Goal: Task Accomplishment & Management: Manage account settings

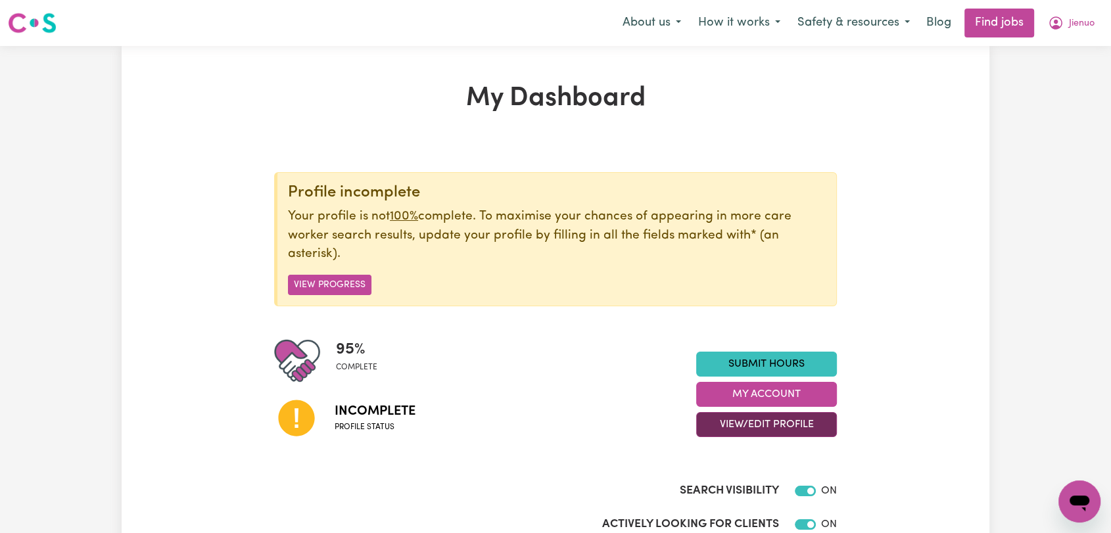
click at [766, 423] on button "View/Edit Profile" at bounding box center [766, 424] width 141 height 25
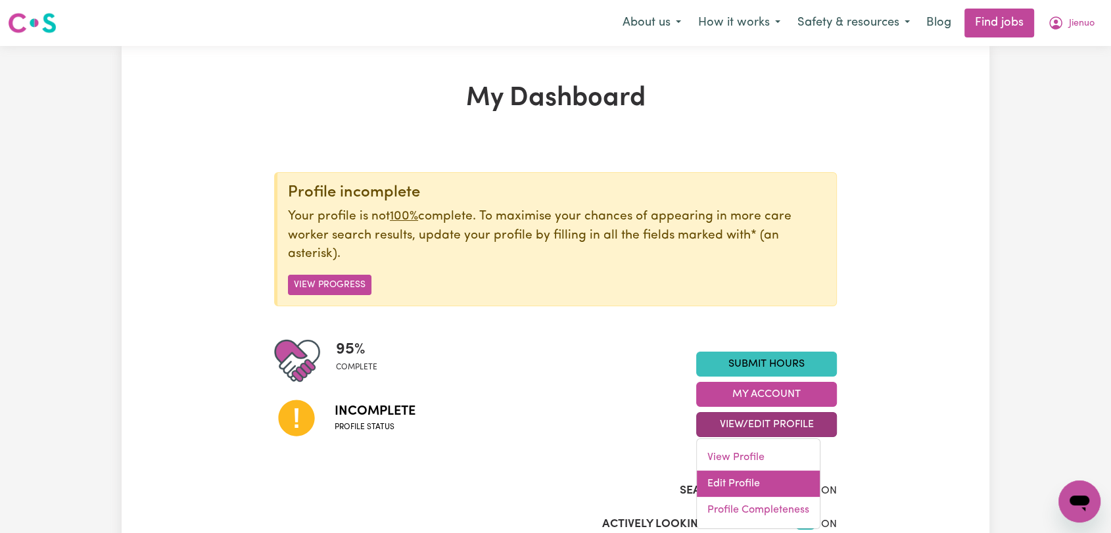
click at [737, 490] on link "Edit Profile" at bounding box center [758, 484] width 123 height 26
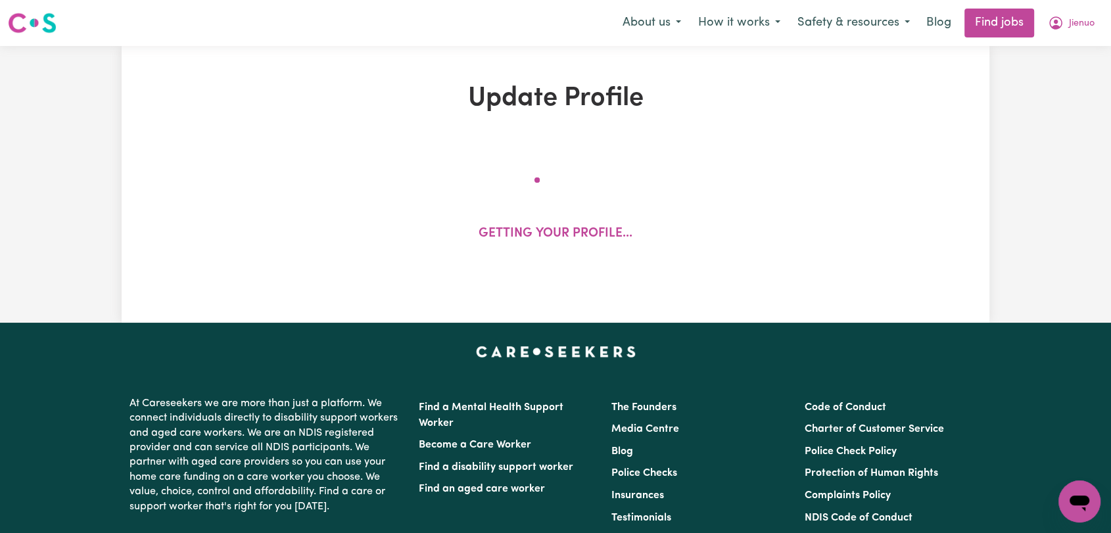
select select "[DEMOGRAPHIC_DATA]"
select select "[DEMOGRAPHIC_DATA] Citizen"
select select "Studying a healthcare related degree or qualification"
select select "55"
select select "68"
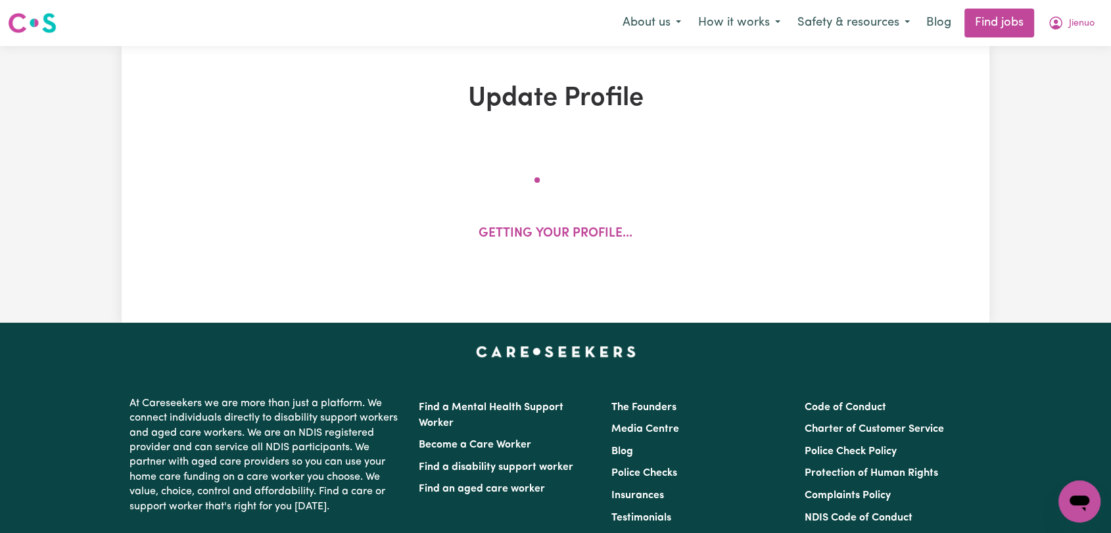
select select "82"
select select "110"
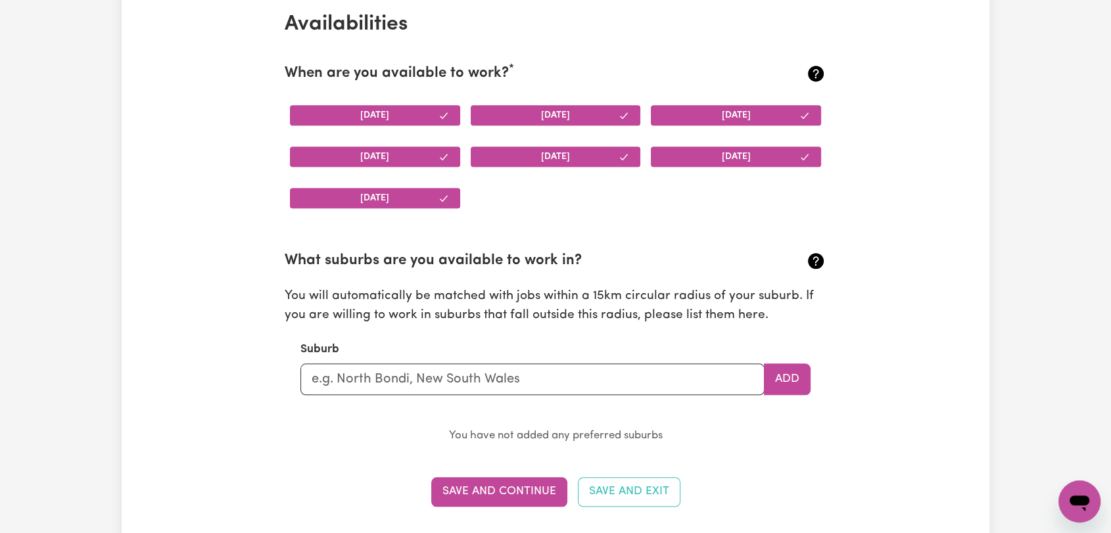
scroll to position [876, 0]
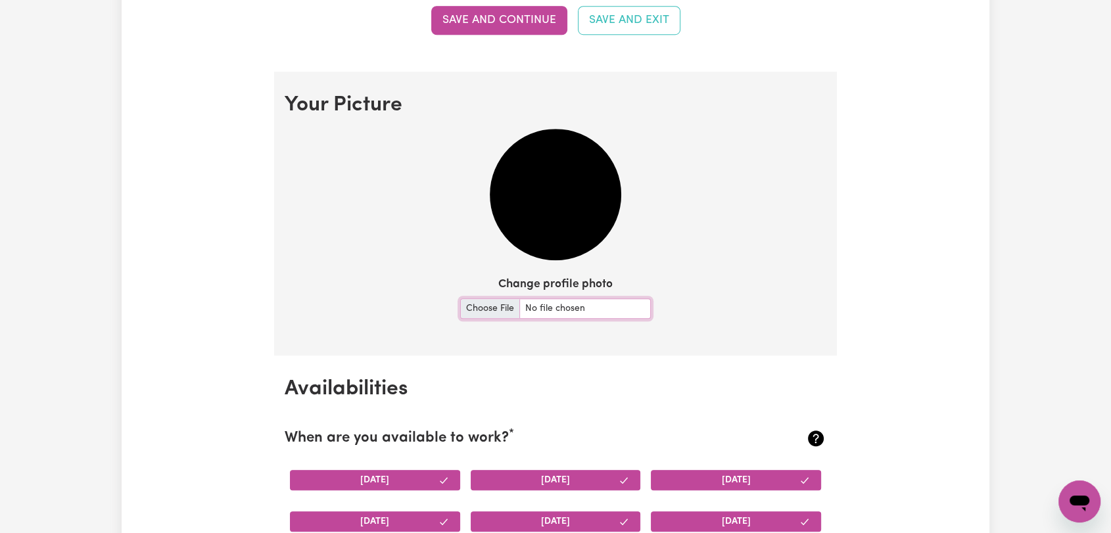
click at [496, 305] on input "Change profile photo" at bounding box center [555, 308] width 191 height 20
type input "C:\fakepath\[PERSON_NAME] - Picture.jpg"
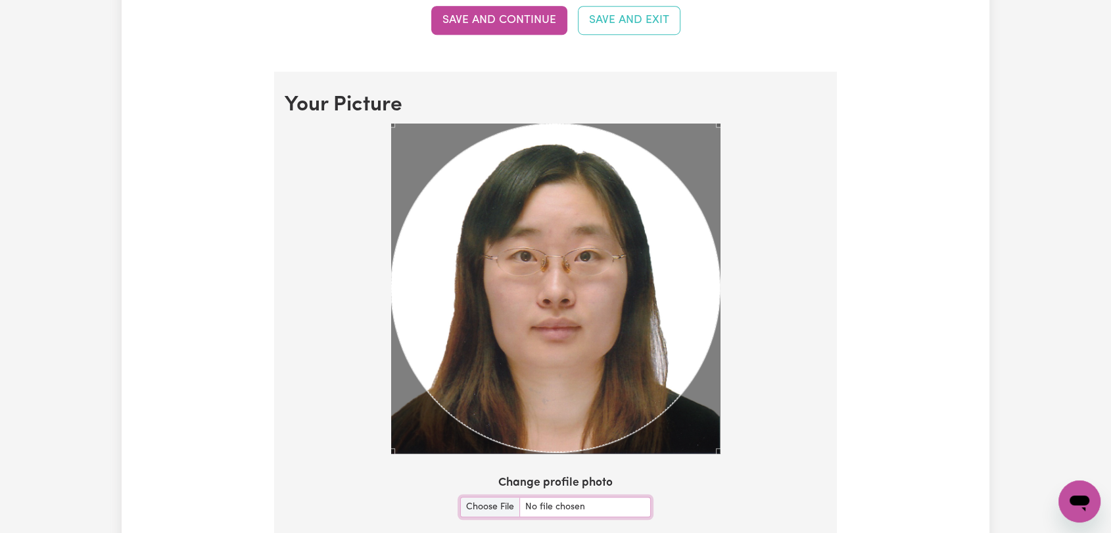
click at [731, 460] on section "Your Picture Change profile photo Upload" at bounding box center [555, 331] width 563 height 518
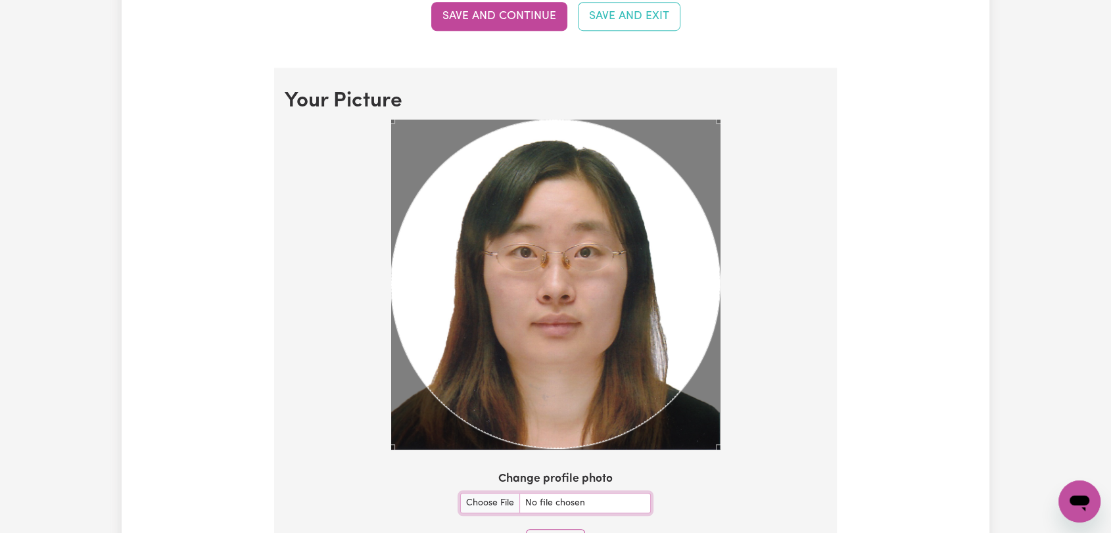
scroll to position [1022, 0]
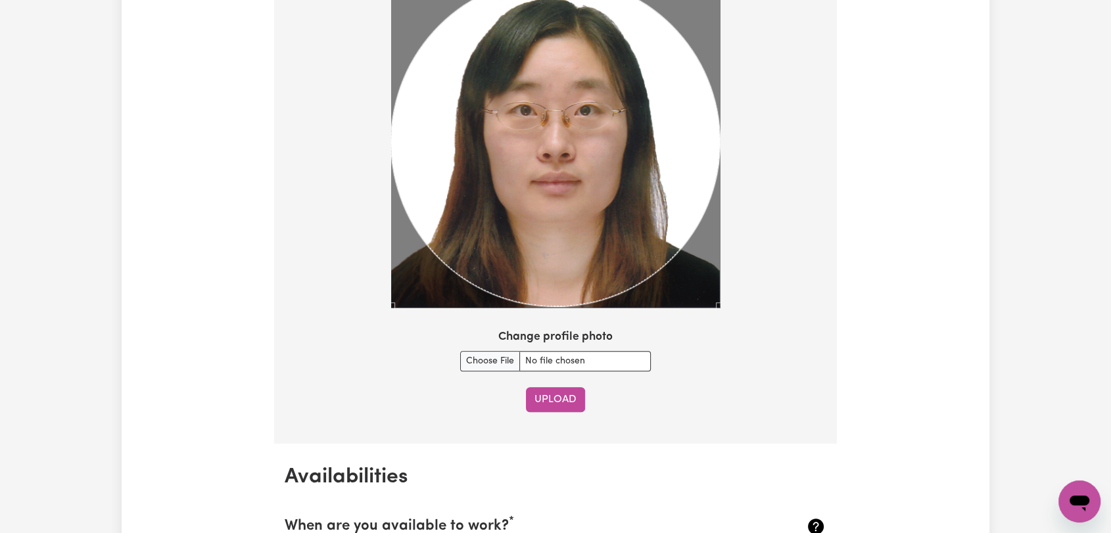
click at [539, 387] on button "Upload" at bounding box center [555, 399] width 59 height 25
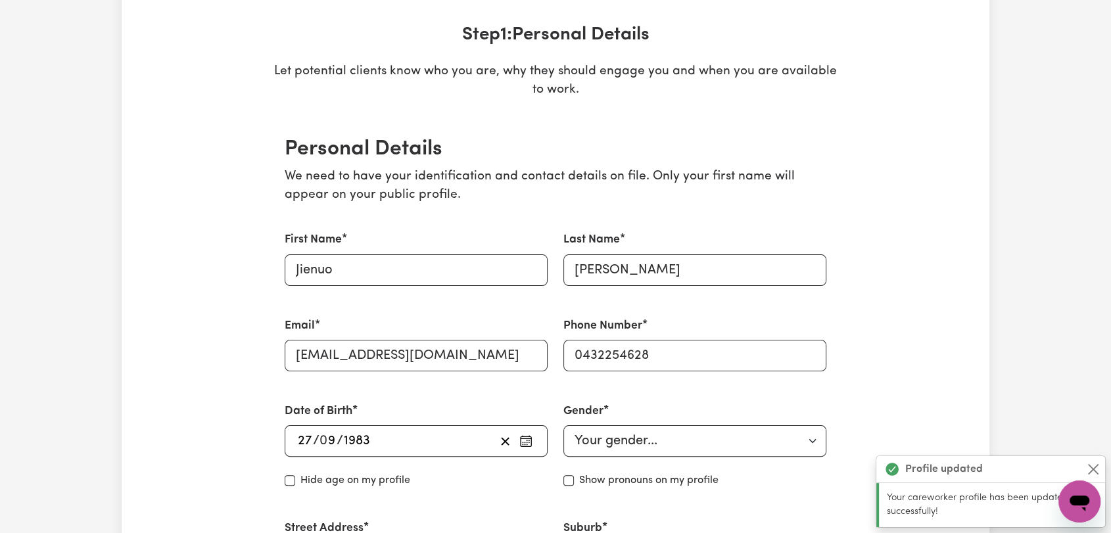
scroll to position [0, 0]
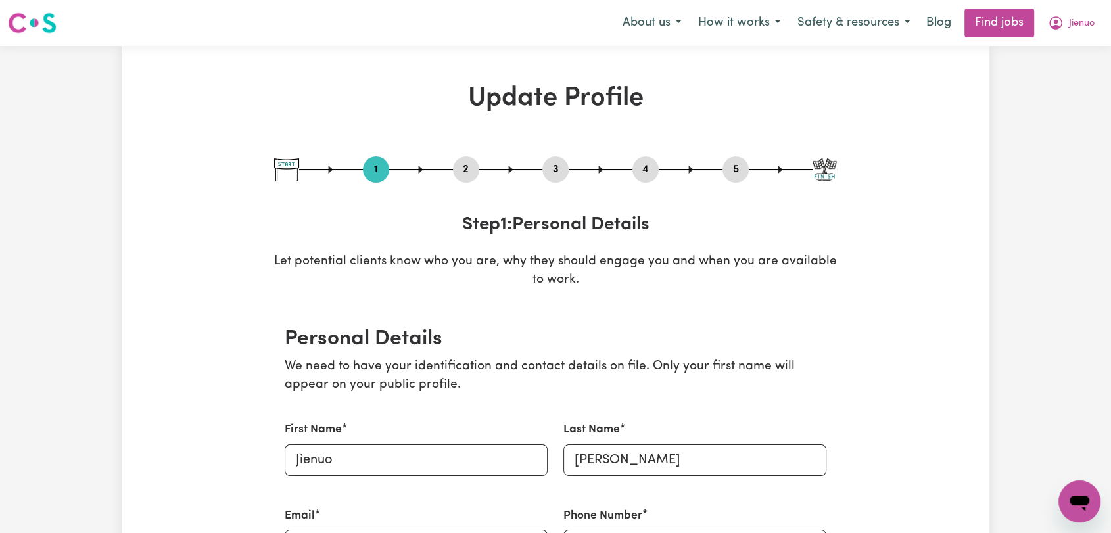
click at [457, 167] on button "2" at bounding box center [466, 169] width 26 height 17
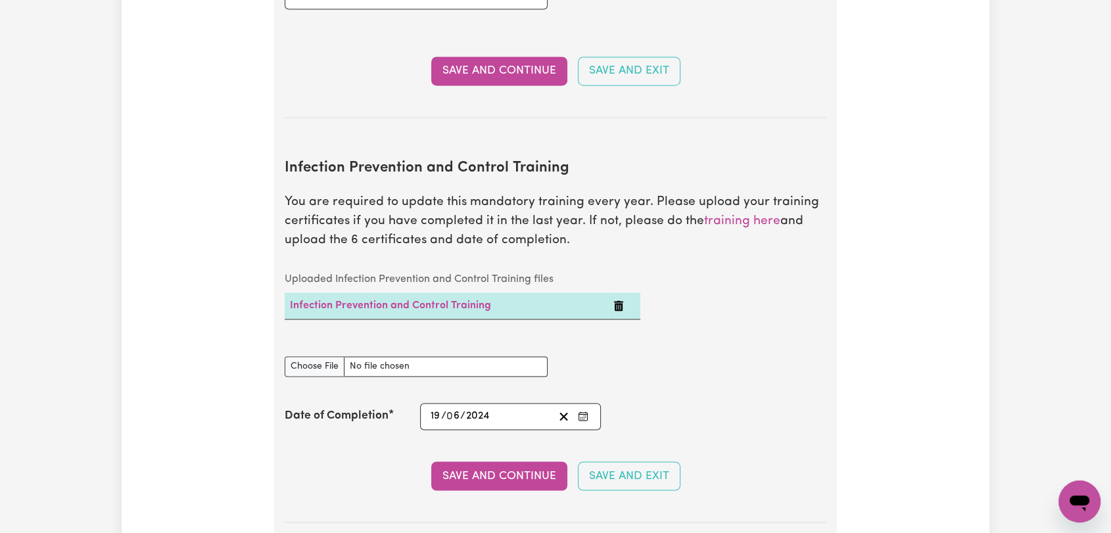
scroll to position [2191, 0]
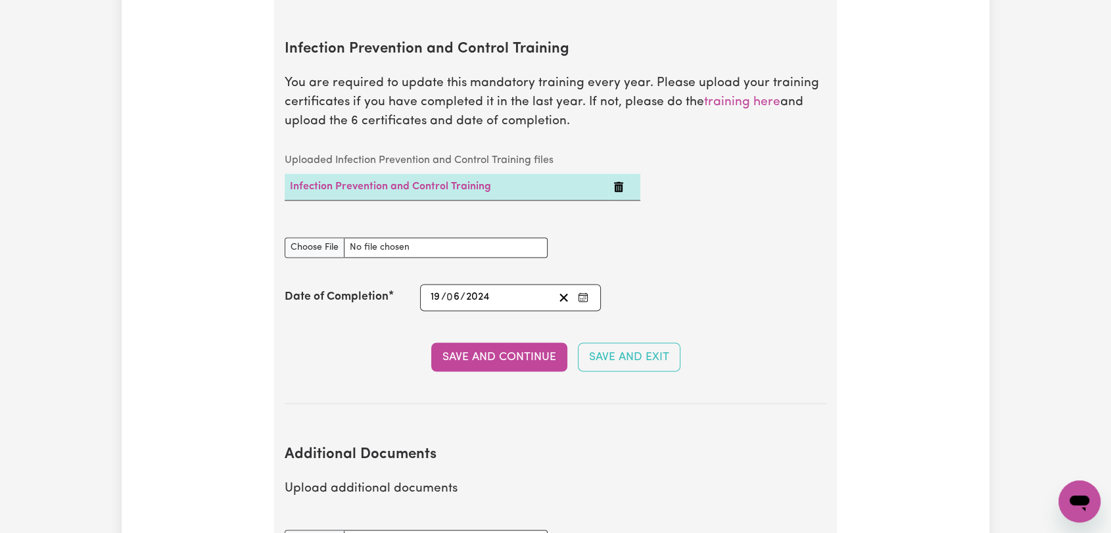
click at [621, 181] on icon "Delete Infection Prevention and Control Training" at bounding box center [618, 186] width 11 height 11
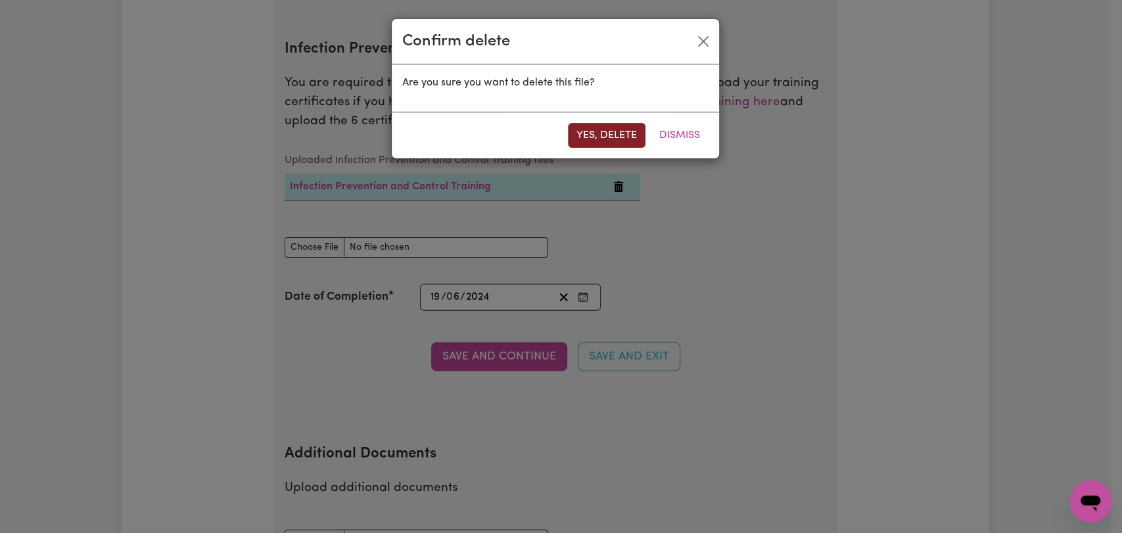
click at [606, 134] on button "Yes, delete" at bounding box center [607, 135] width 78 height 25
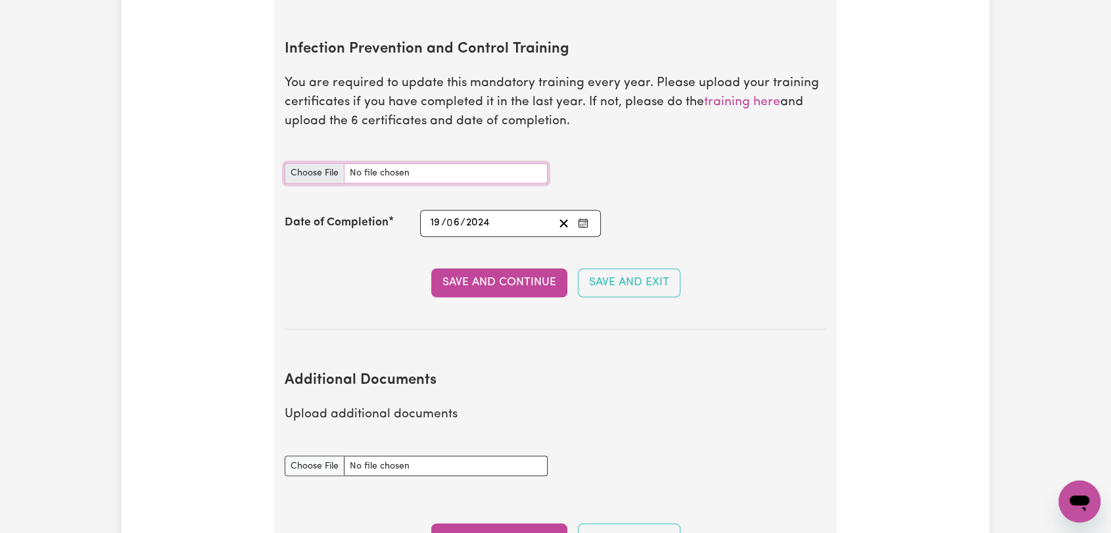
click at [312, 163] on input "Infection Prevention and Control Training document" at bounding box center [416, 173] width 263 height 20
type input "C:\fakepath\[PERSON_NAME] - IPC - WASTE MANAGEMENT - [DATE].pdf"
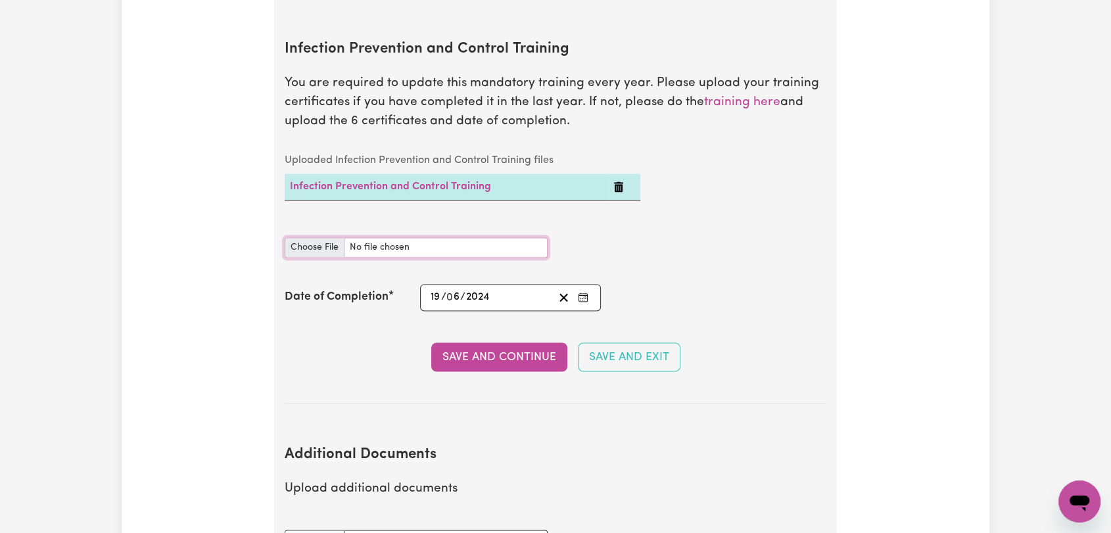
click at [321, 237] on input "Infection Prevention and Control Training document" at bounding box center [416, 247] width 263 height 20
type input "C:\fakepath\[PERSON_NAME] - IPC - PPE - [DATE].pdf"
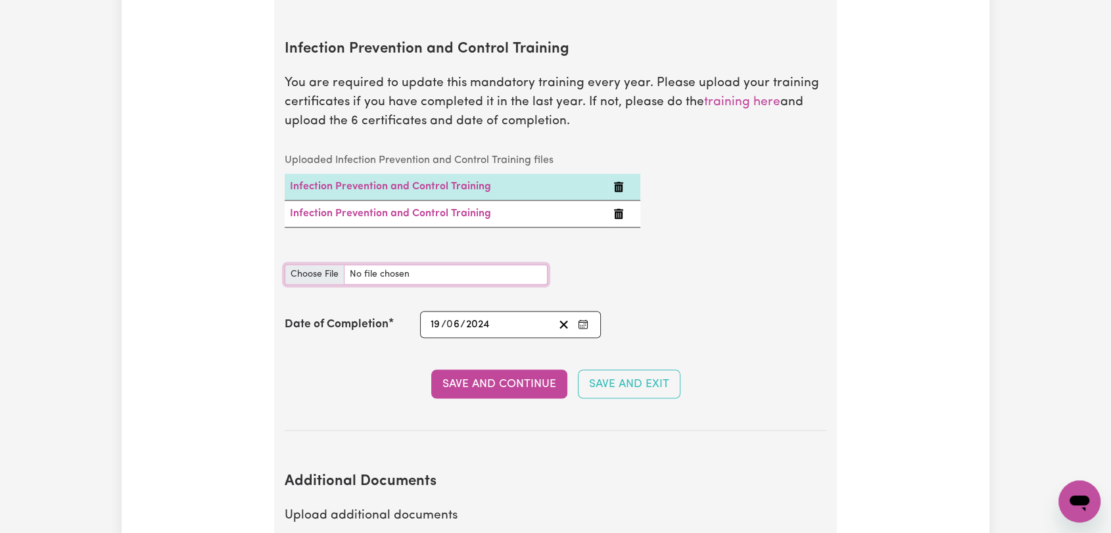
click at [323, 264] on input "Infection Prevention and Control Training document" at bounding box center [416, 274] width 263 height 20
type input "C:\fakepath\[PERSON_NAME] - IPC - OUTBREAKS - [DATE].pdf"
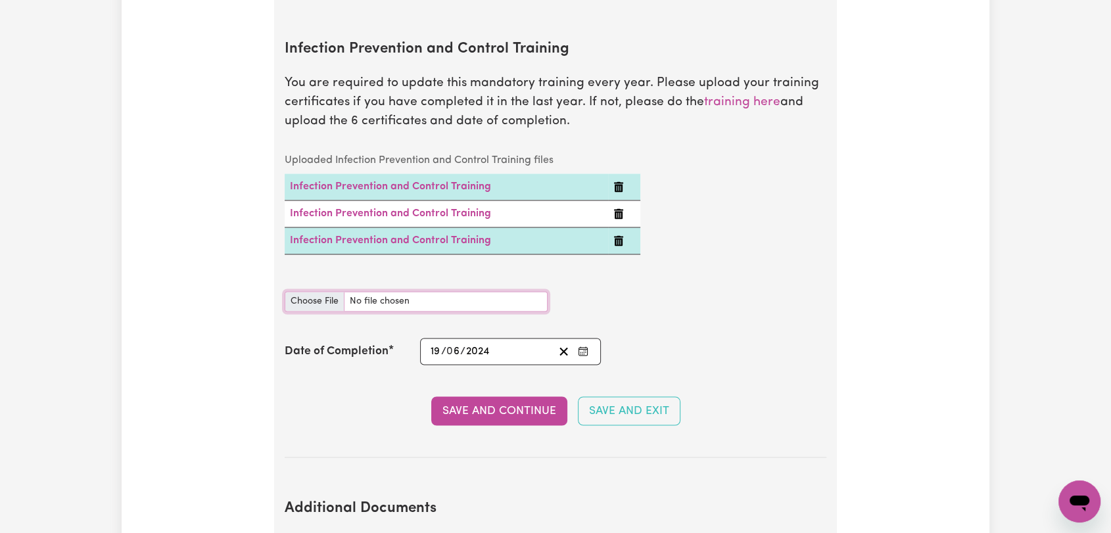
click at [333, 291] on input "Infection Prevention and Control Training document" at bounding box center [416, 301] width 263 height 20
type input "C:\fakepath\[PERSON_NAME] - IPC - HAND HYGIENE - [DATE].pdf"
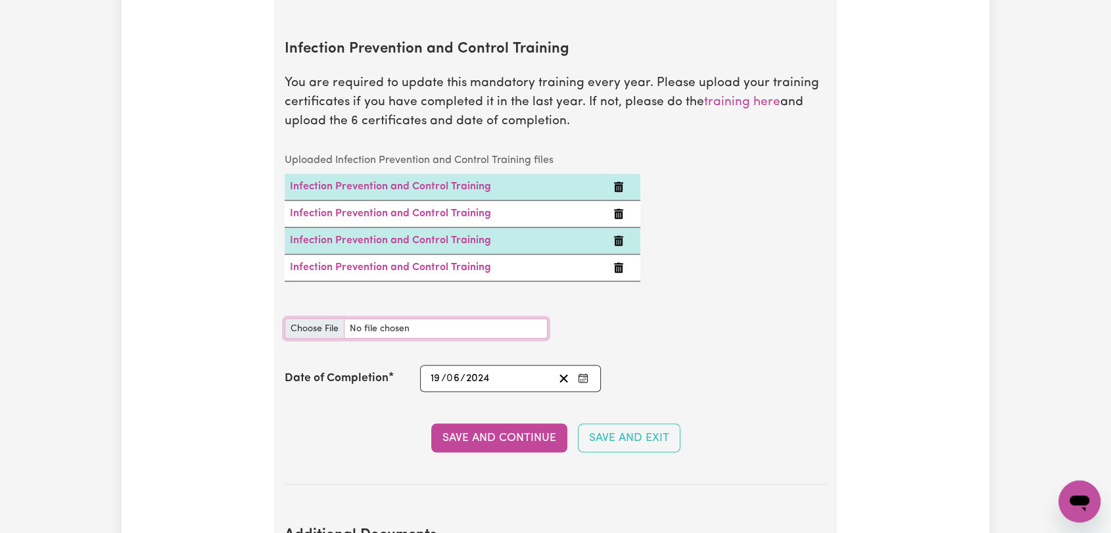
click at [321, 318] on input "Infection Prevention and Control Training document" at bounding box center [416, 328] width 263 height 20
type input "C:\fakepath\[PERSON_NAME] - IPC - CLEANING - [DATE].pdf"
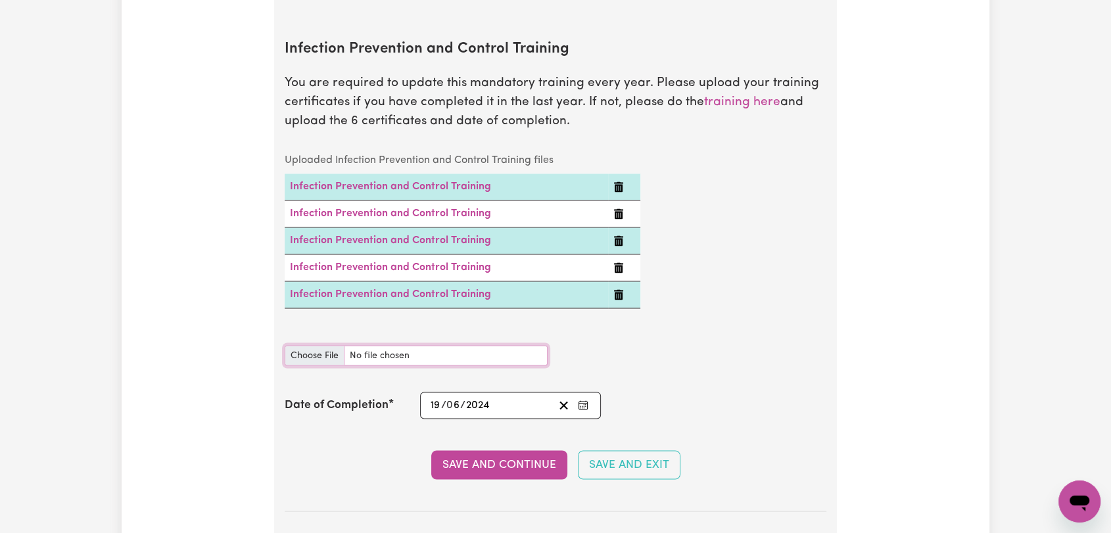
click at [319, 345] on input "Infection Prevention and Control Training document" at bounding box center [416, 355] width 263 height 20
type input "C:\fakepath\[PERSON_NAME] - IPC - CHAIN OF INFECTION - [DATE].pdf"
click at [587, 402] on rect "Enter the Date of Completion of your Infection Prevention and Control Training" at bounding box center [582, 406] width 9 height 8
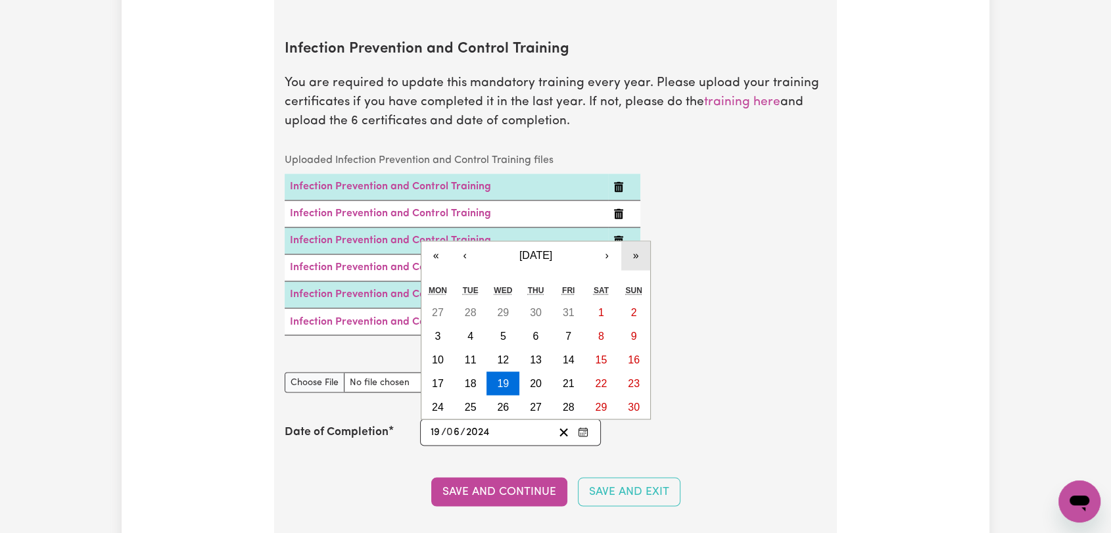
click at [639, 241] on button "»" at bounding box center [635, 255] width 29 height 29
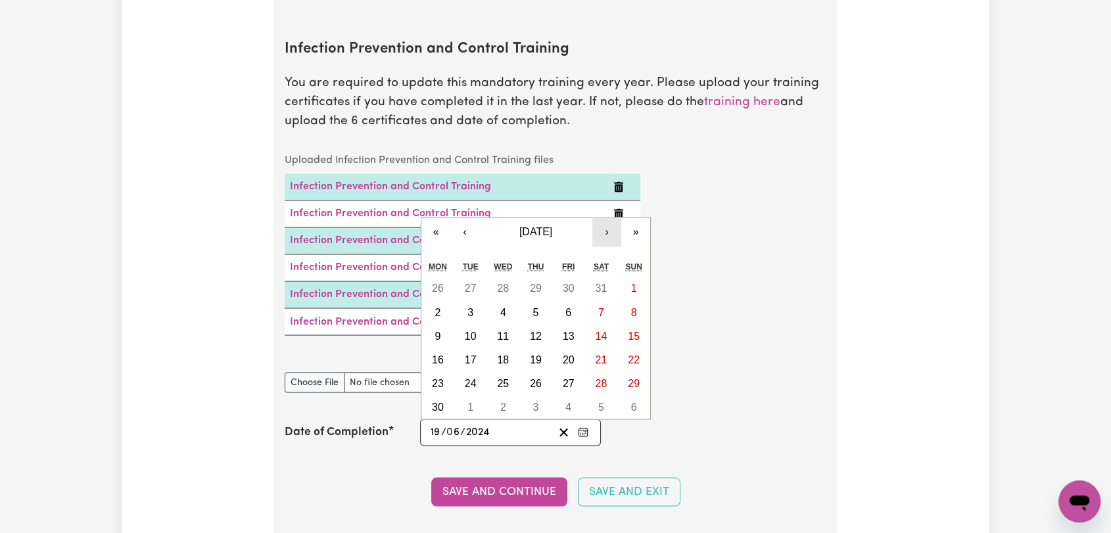
click at [605, 218] on button "›" at bounding box center [606, 232] width 29 height 29
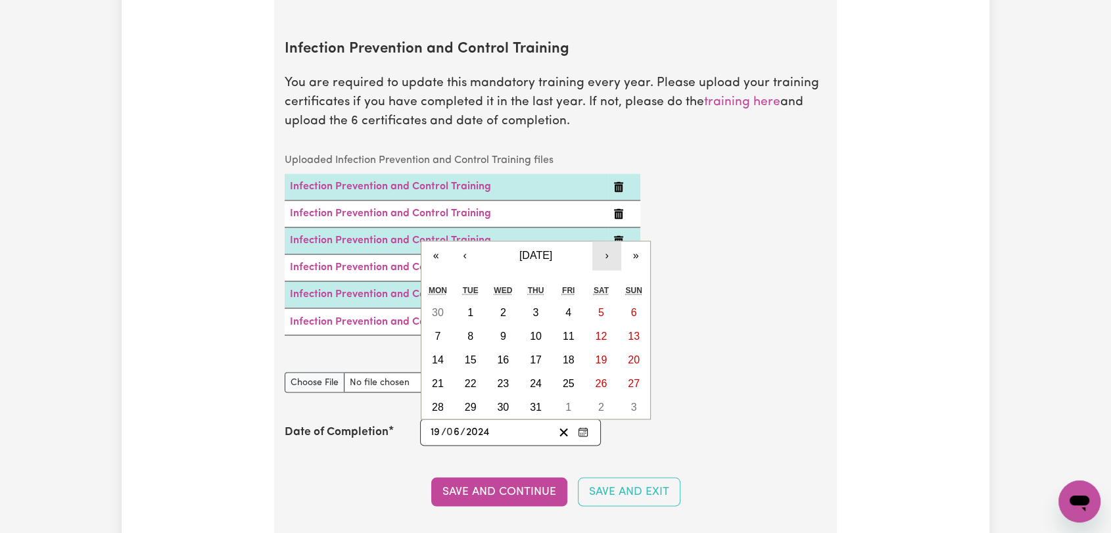
click at [607, 241] on button "›" at bounding box center [606, 255] width 29 height 29
click at [510, 395] on button "27" at bounding box center [502, 407] width 33 height 24
type input "[DATE]"
type input "27"
type input "8"
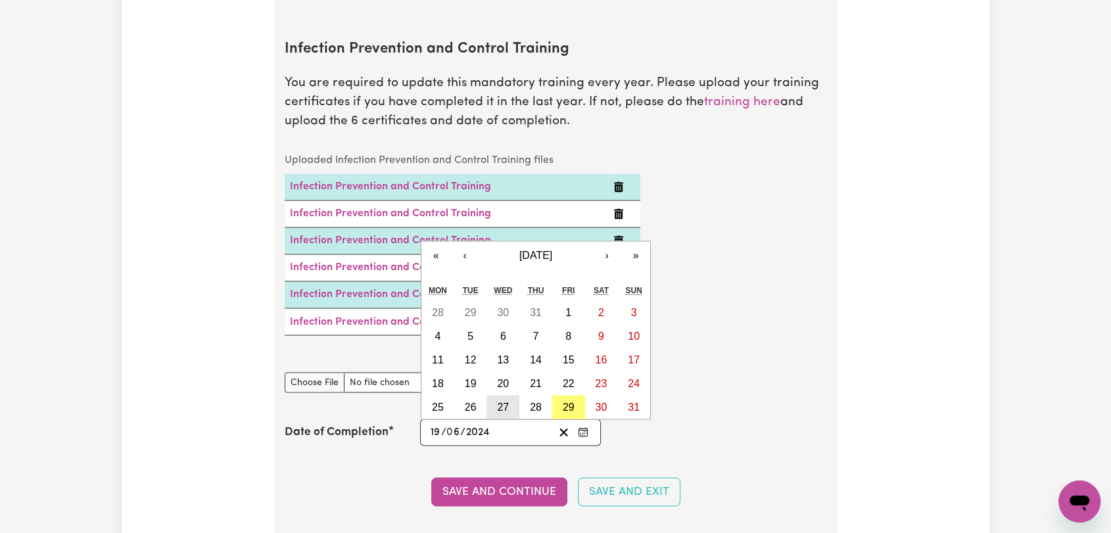
type input "2025"
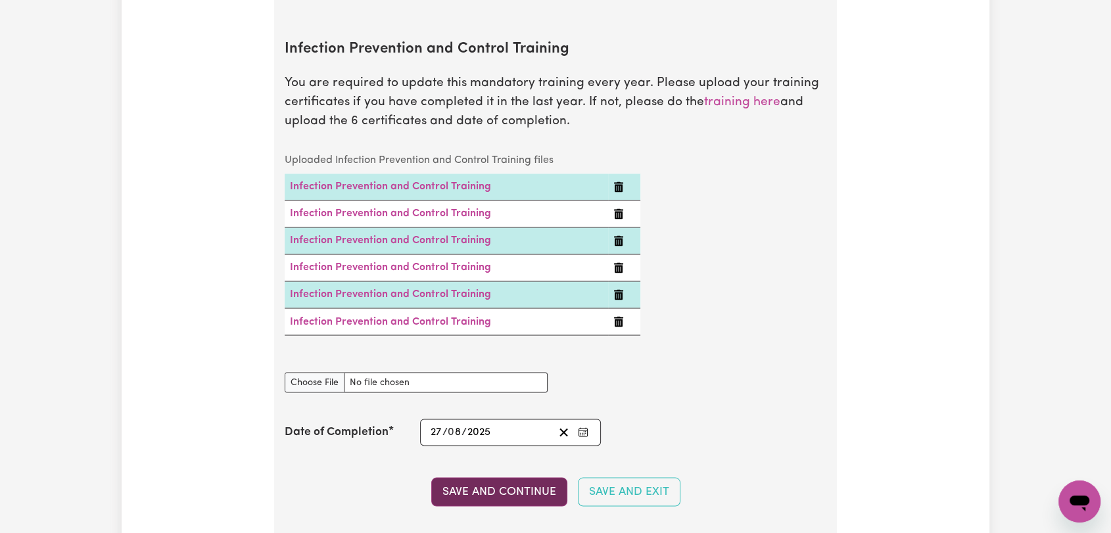
click at [507, 477] on button "Save and Continue" at bounding box center [499, 491] width 136 height 29
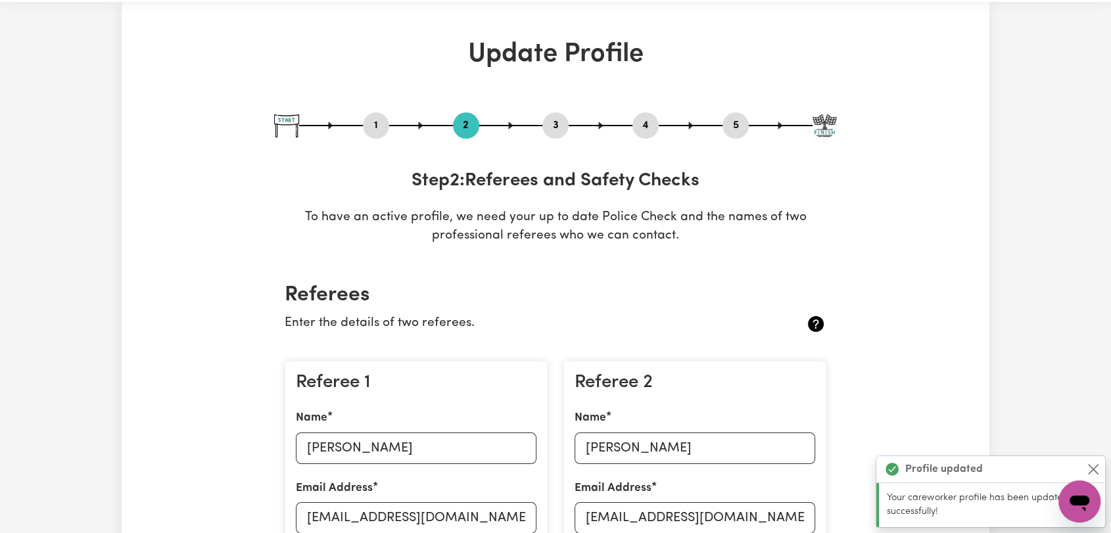
scroll to position [0, 0]
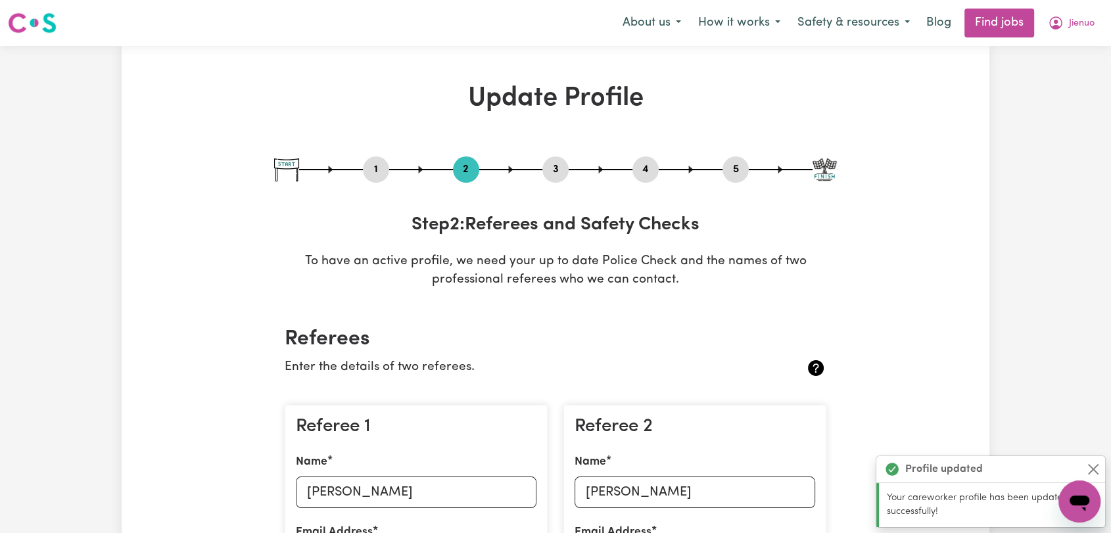
click at [557, 168] on button "3" at bounding box center [555, 169] width 26 height 17
select select "2023"
select select "2022"
select select "2025"
select select "2022"
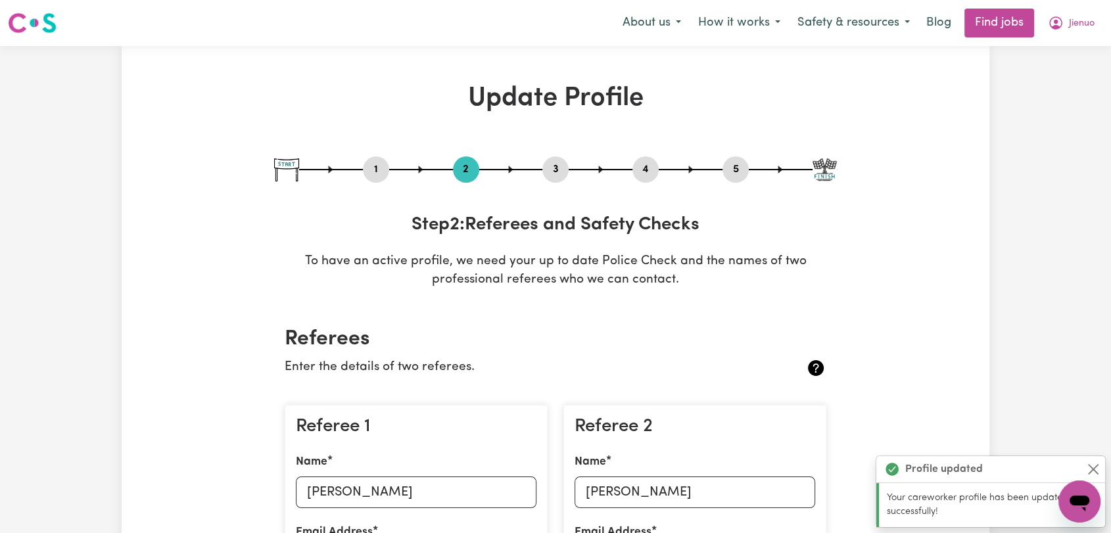
select select "2023"
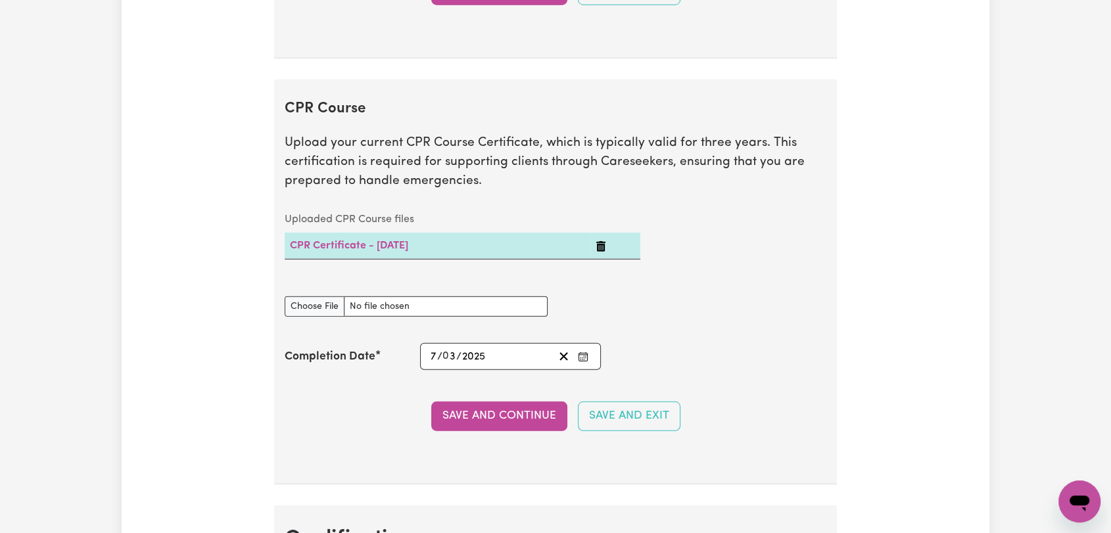
scroll to position [3724, 0]
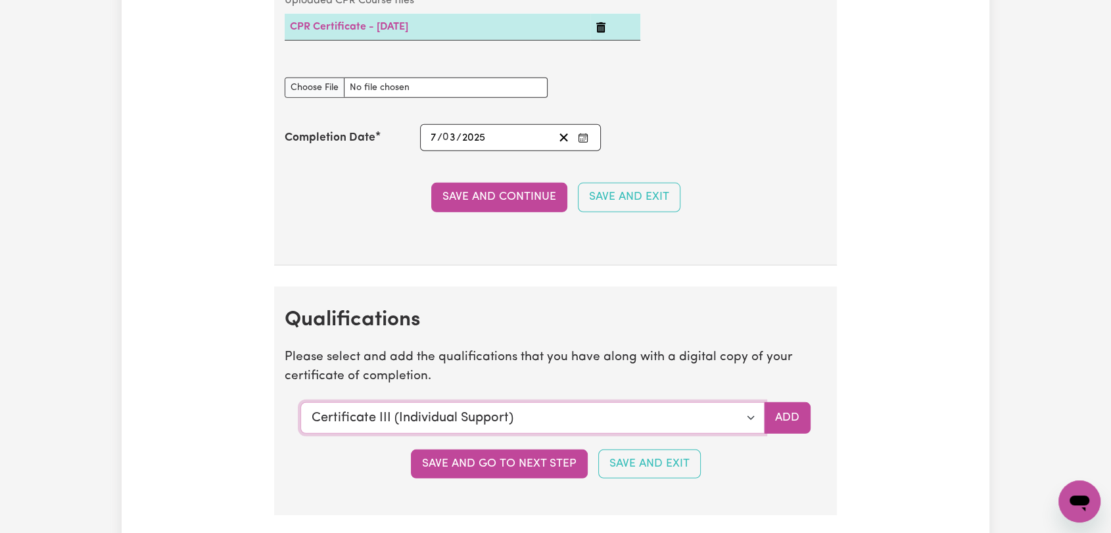
click at [753, 416] on select "Select a qualification to add... Certificate III (Individual Support) Certifica…" at bounding box center [532, 418] width 464 height 32
select select "Assist clients with medication [HLTHPS006]"
click at [300, 402] on select "Select a qualification to add... Certificate III (Individual Support) Certifica…" at bounding box center [532, 418] width 464 height 32
click at [769, 414] on button "Add" at bounding box center [787, 418] width 47 height 32
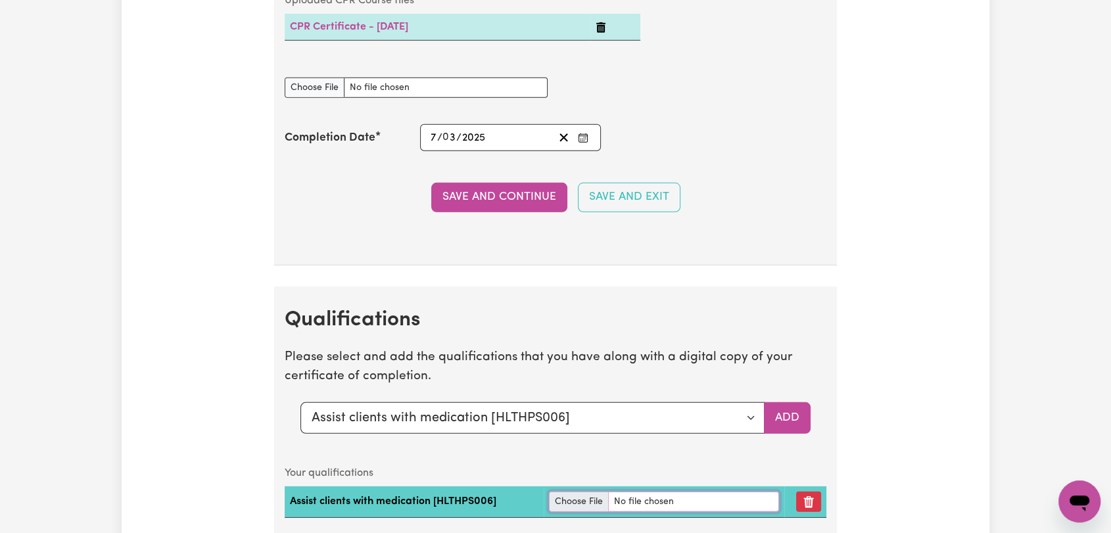
click at [569, 496] on input "file" at bounding box center [663, 502] width 229 height 20
type input "C:\fakepath\[PERSON_NAME] - Assist Clients with Medication.pdf"
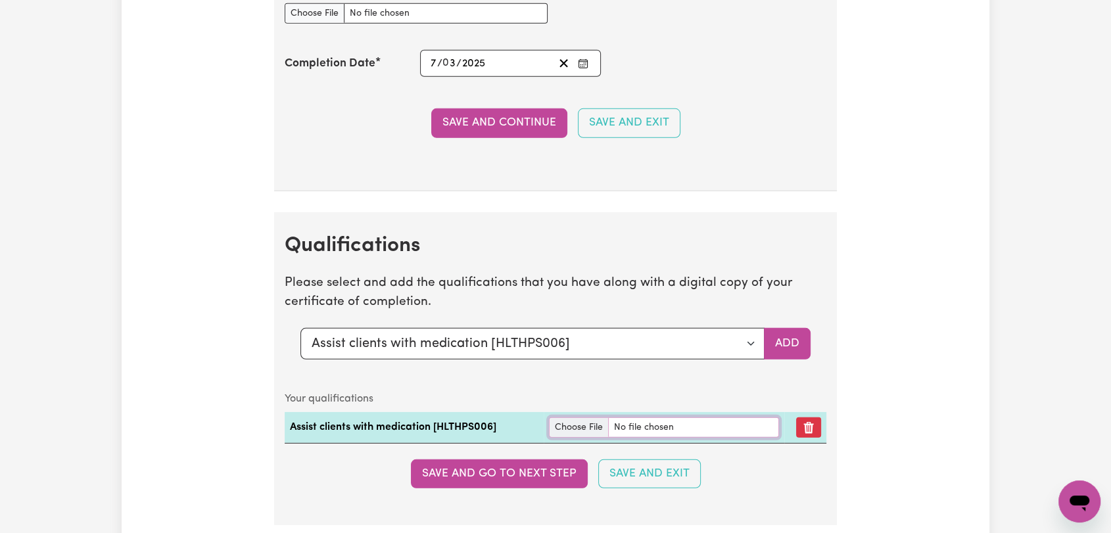
scroll to position [3870, 0]
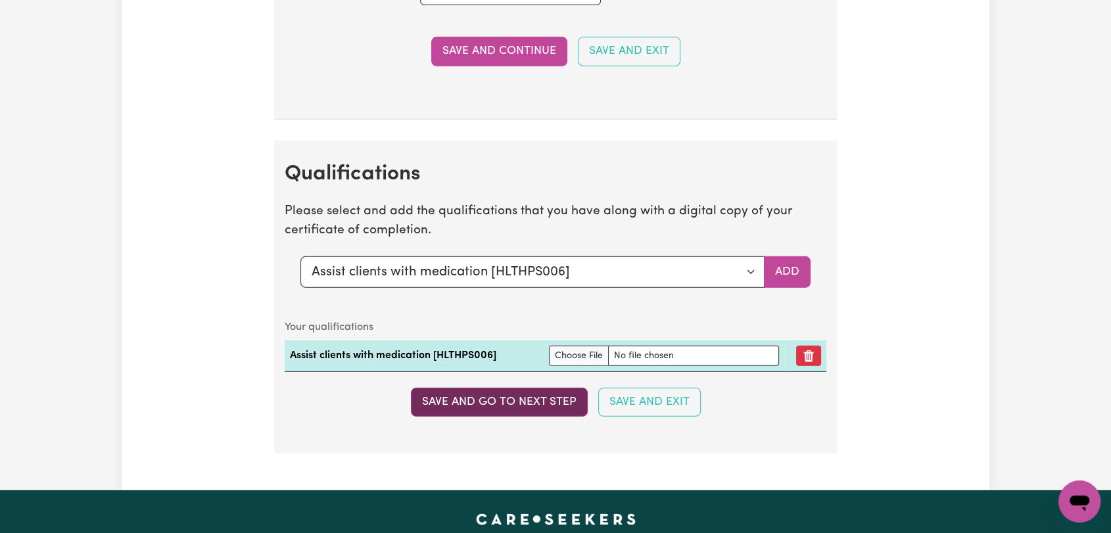
click at [542, 388] on button "Save and go to next step" at bounding box center [499, 402] width 177 height 29
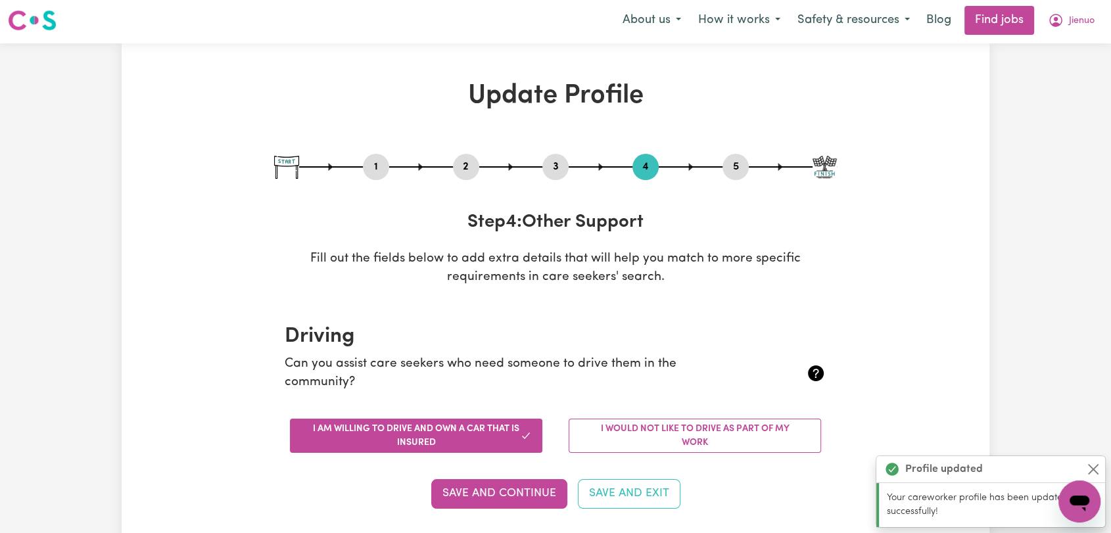
scroll to position [0, 0]
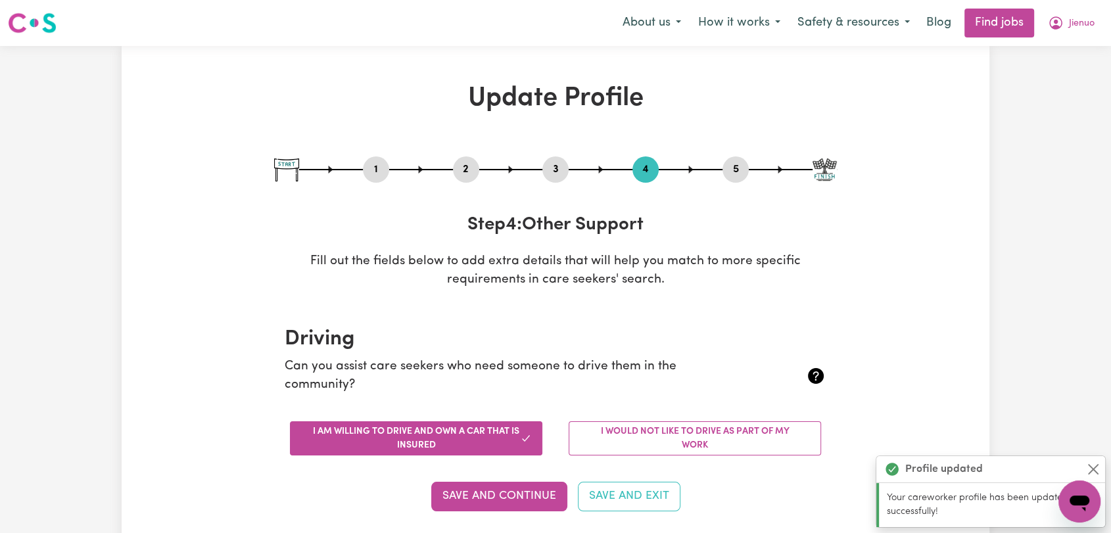
click at [732, 170] on button "5" at bounding box center [735, 169] width 26 height 17
select select "I am providing services privately on my own"
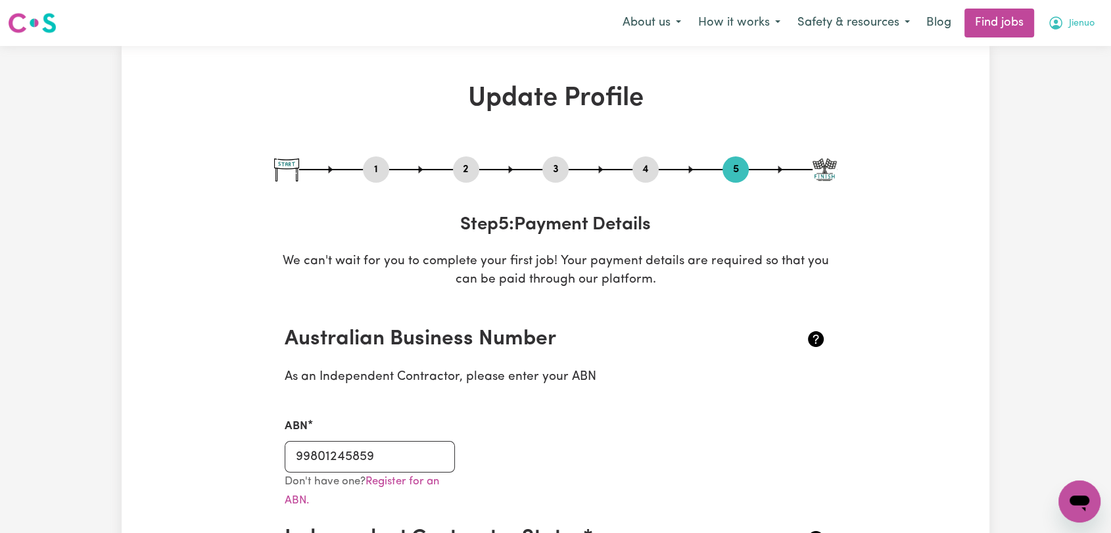
click at [1090, 30] on span "Jienuo" at bounding box center [1082, 23] width 26 height 14
click at [1056, 94] on link "Logout" at bounding box center [1050, 100] width 104 height 25
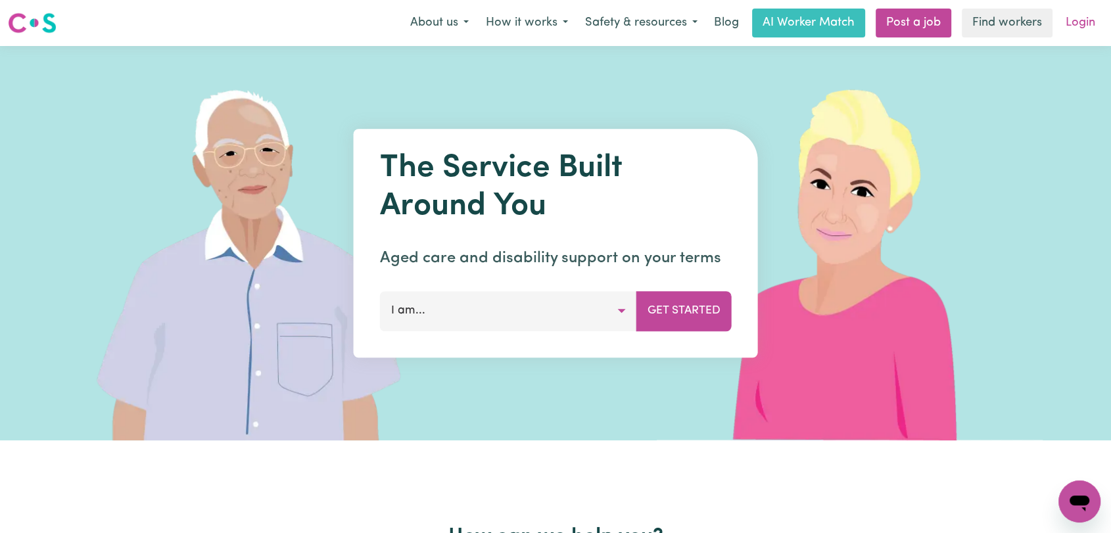
click at [1078, 33] on link "Login" at bounding box center [1080, 23] width 45 height 29
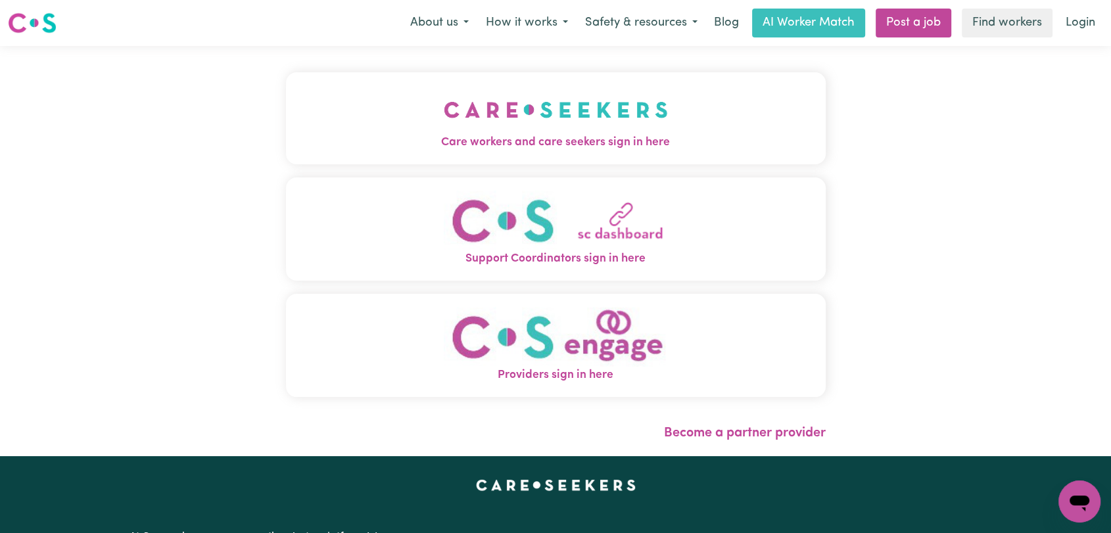
click at [557, 102] on img "Care workers and care seekers sign in here" at bounding box center [556, 109] width 224 height 49
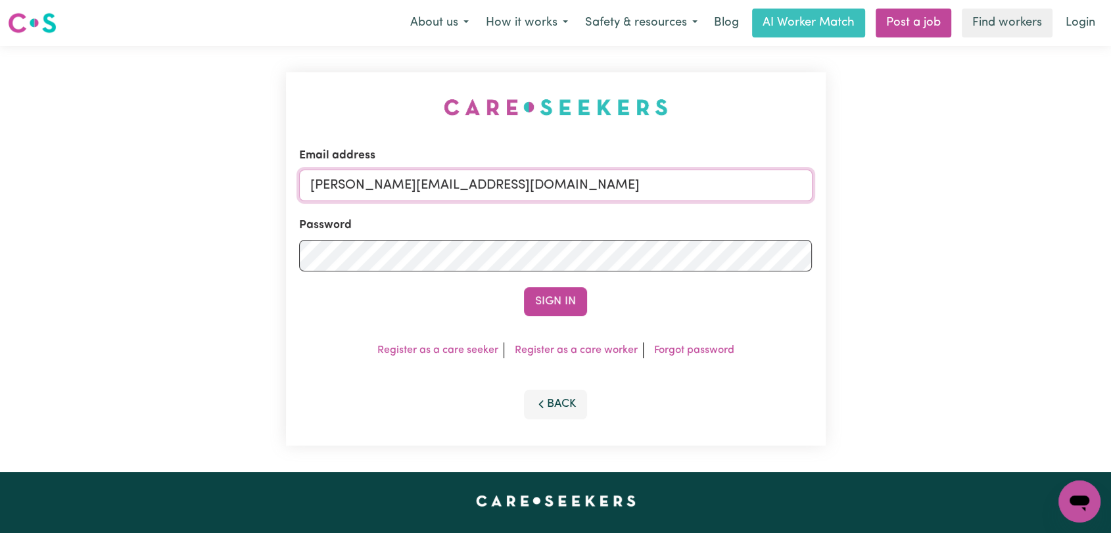
drag, startPoint x: 596, startPoint y: 185, endPoint x: 583, endPoint y: 192, distance: 15.0
click at [596, 185] on input "[PERSON_NAME][EMAIL_ADDRESS][DOMAIN_NAME]" at bounding box center [555, 186] width 513 height 32
drag, startPoint x: 380, startPoint y: 188, endPoint x: 626, endPoint y: 199, distance: 246.7
click at [626, 199] on input "Superuser~[EMAIL_ADDRESS][DOMAIN_NAME]" at bounding box center [555, 186] width 513 height 32
type input "Superuser~[EMAIL_ADDRESS][DOMAIN_NAME]"
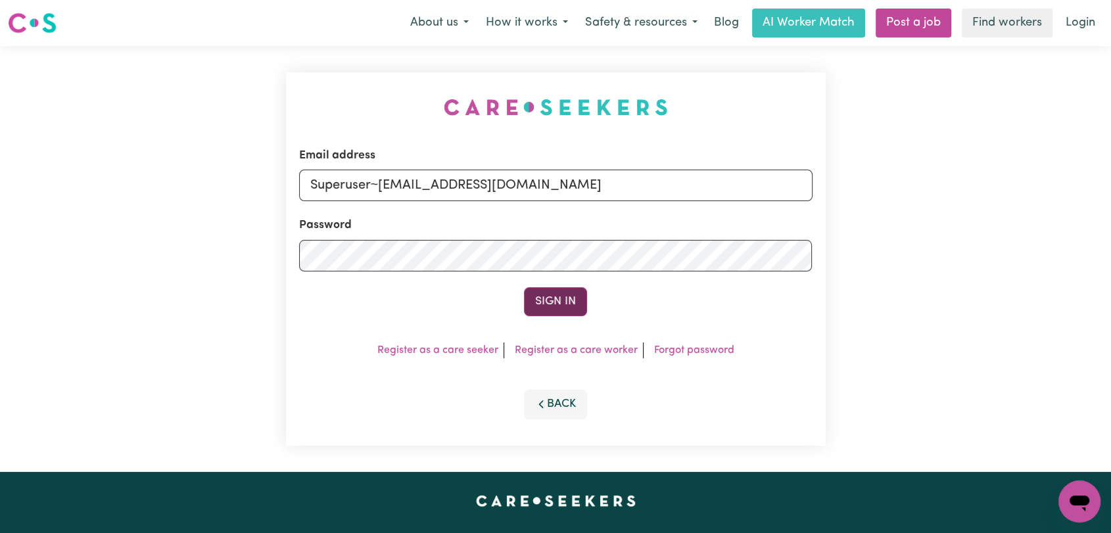
click at [561, 294] on button "Sign In" at bounding box center [555, 301] width 63 height 29
